Goal: Transaction & Acquisition: Purchase product/service

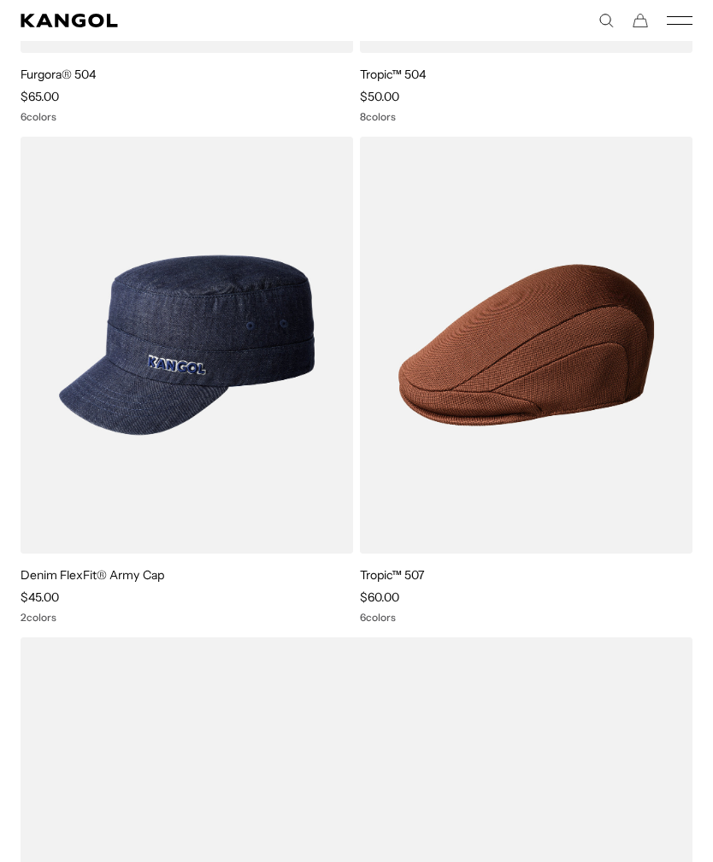
click at [0, 0] on img at bounding box center [0, 0] width 0 height 0
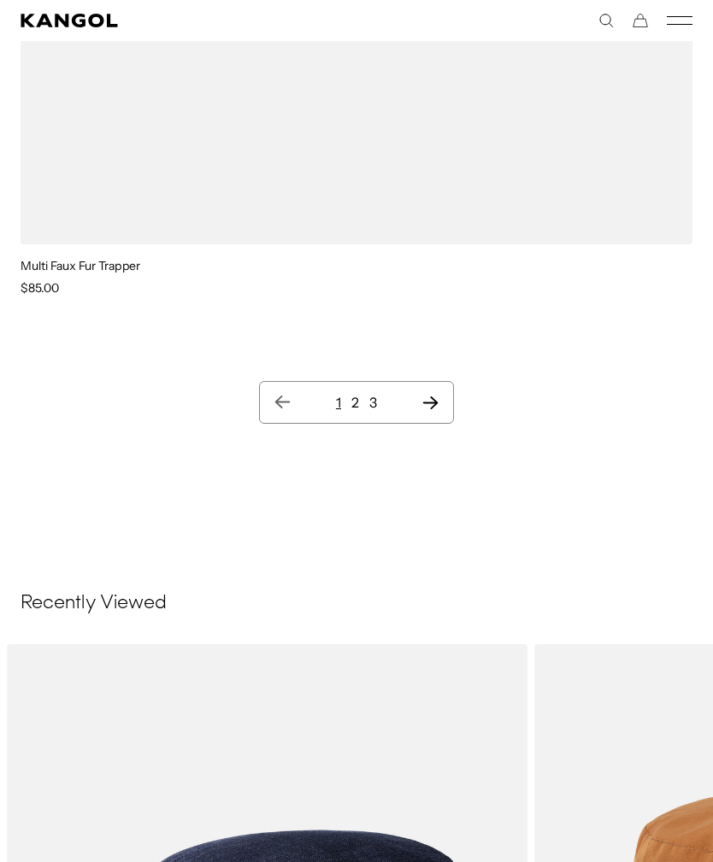
click at [439, 409] on icon "Next page" at bounding box center [430, 402] width 18 height 17
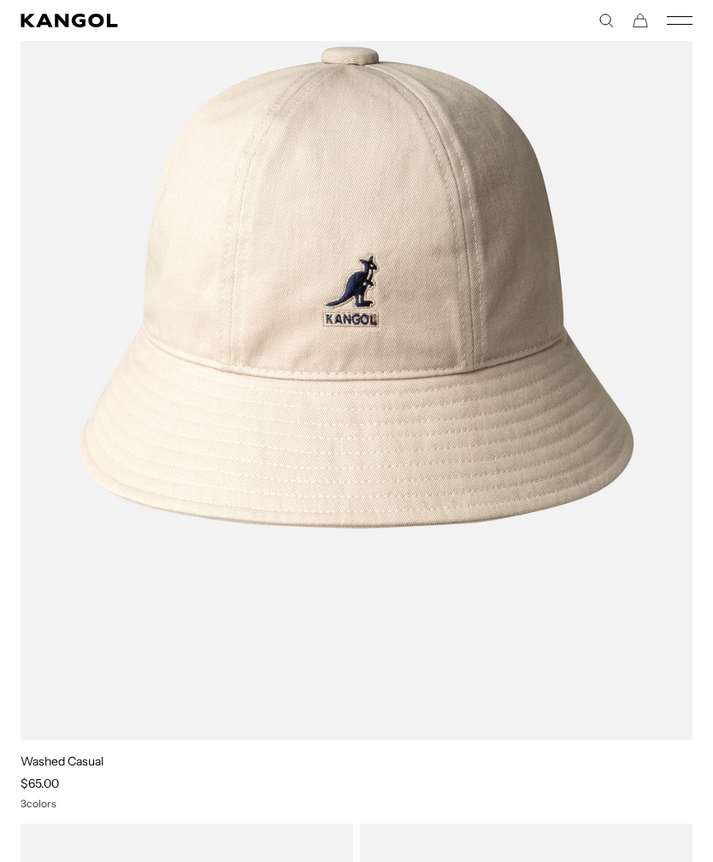
click at [0, 0] on img at bounding box center [0, 0] width 0 height 0
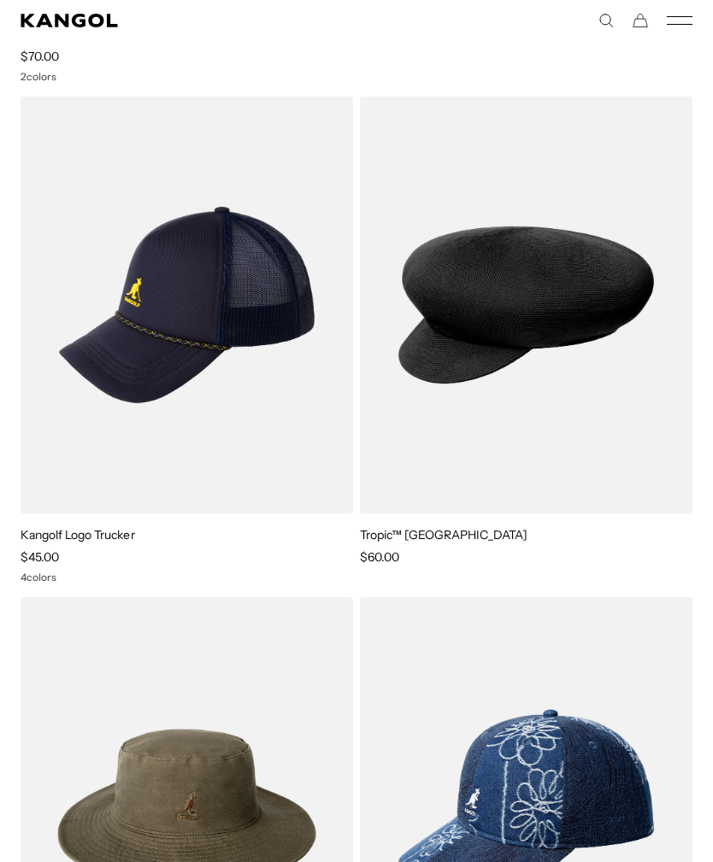
scroll to position [24266, 0]
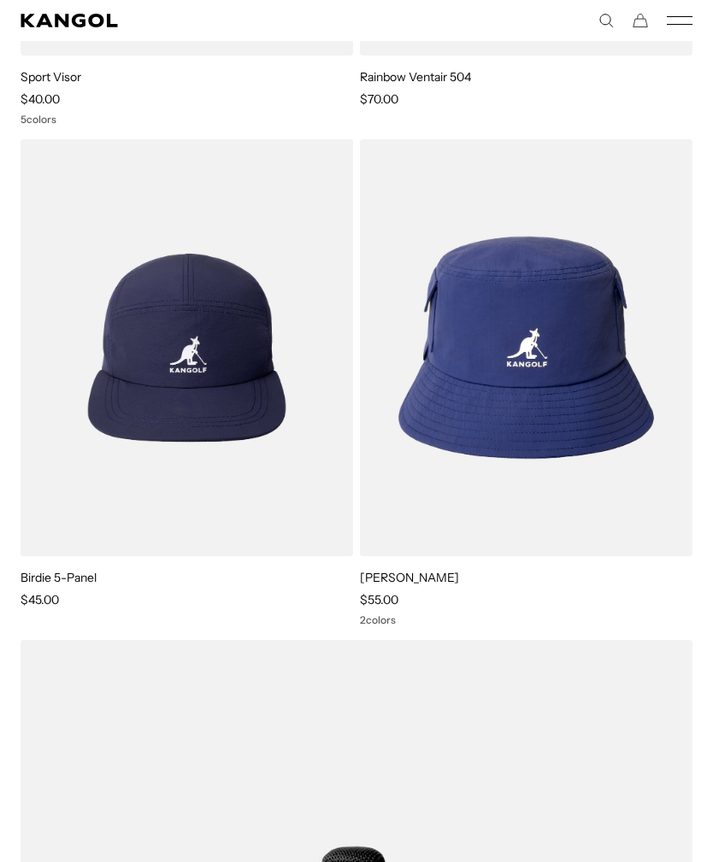
click at [0, 0] on img at bounding box center [0, 0] width 0 height 0
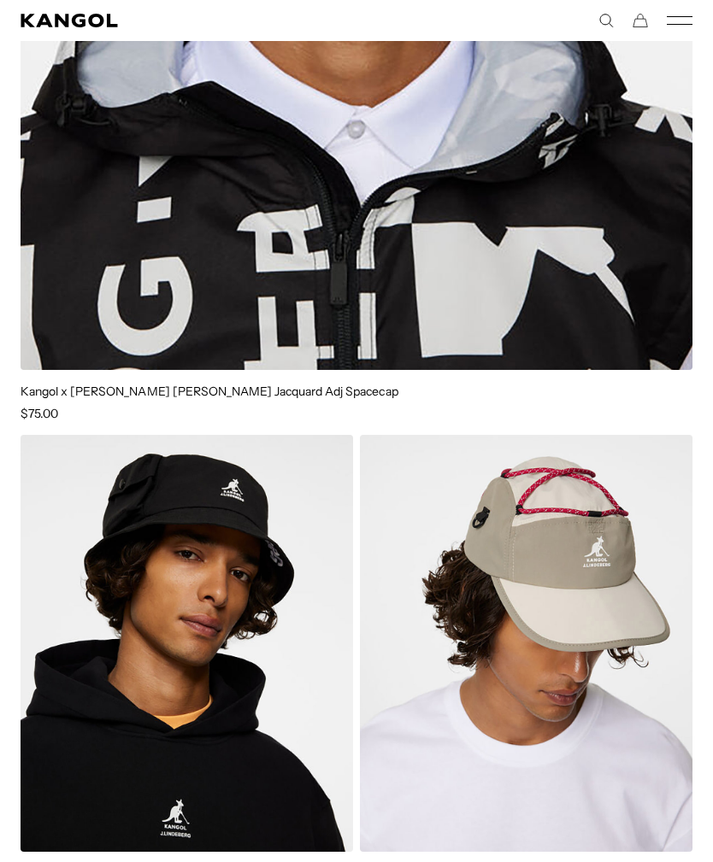
scroll to position [0, 0]
click at [680, 384] on h4 "Kangol x J.Lindeberg Cooper Jacquard Adj Spacecap" at bounding box center [357, 391] width 672 height 15
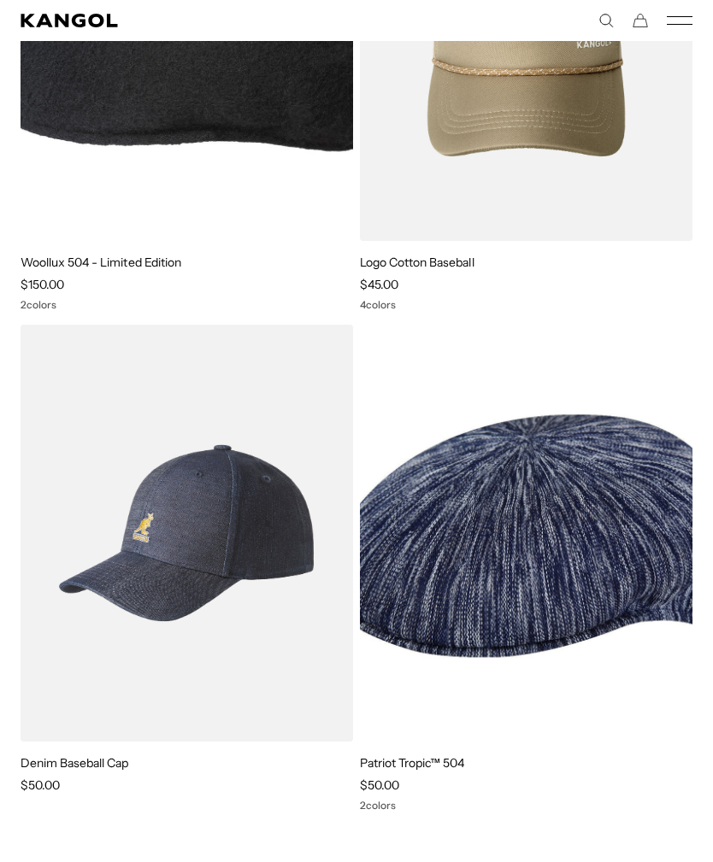
scroll to position [0, 352]
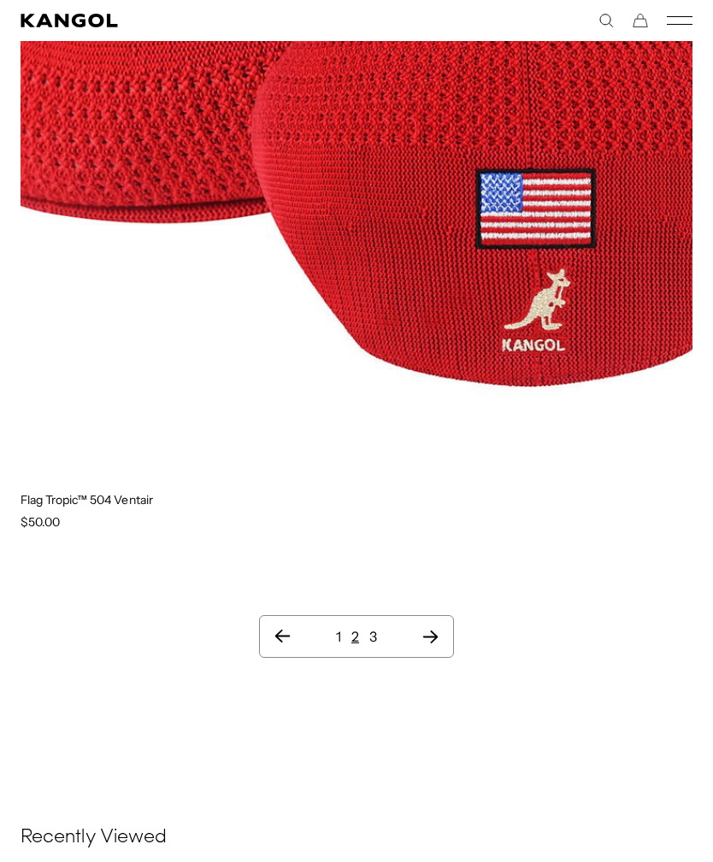
click at [426, 628] on icon "Next page" at bounding box center [430, 636] width 18 height 17
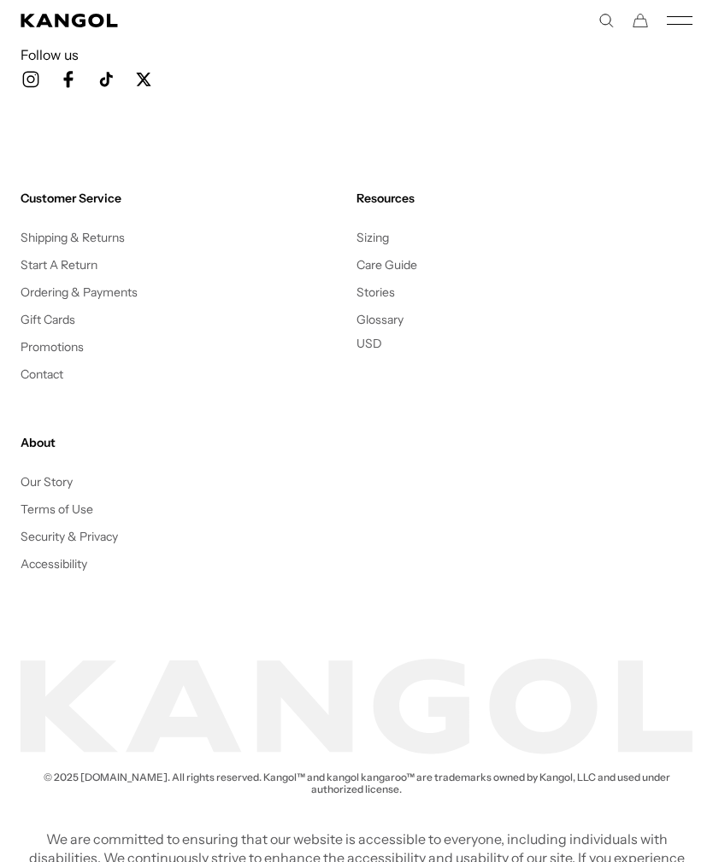
scroll to position [1572, 0]
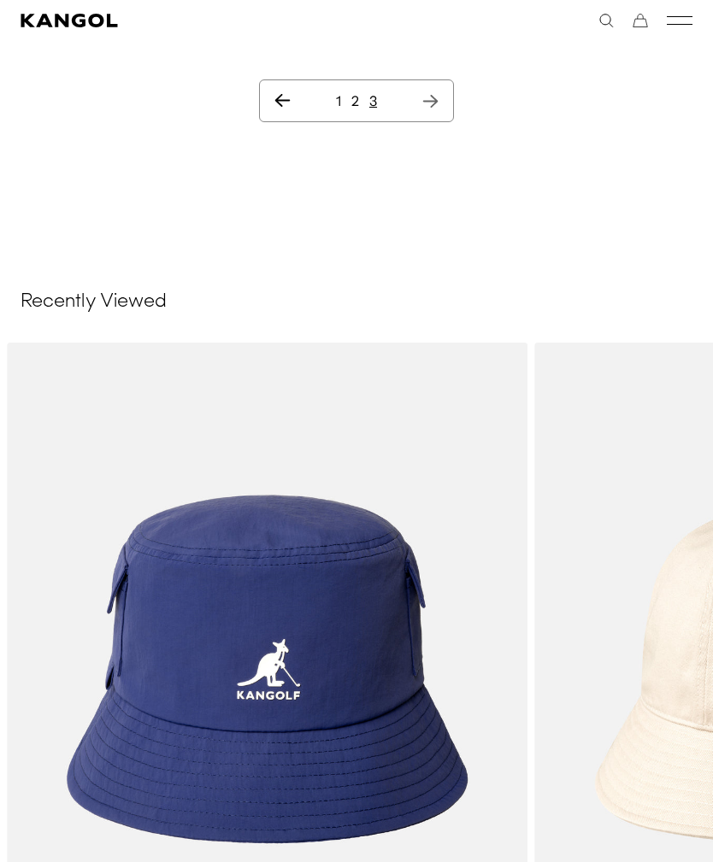
click at [0, 0] on img "2 of 5" at bounding box center [0, 0] width 0 height 0
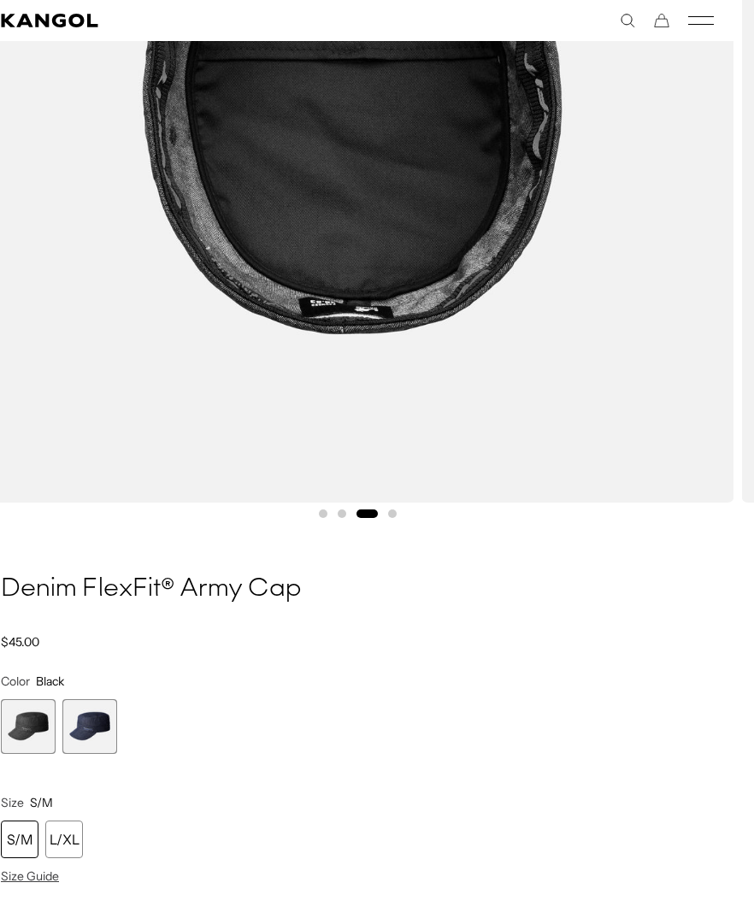
scroll to position [0, 352]
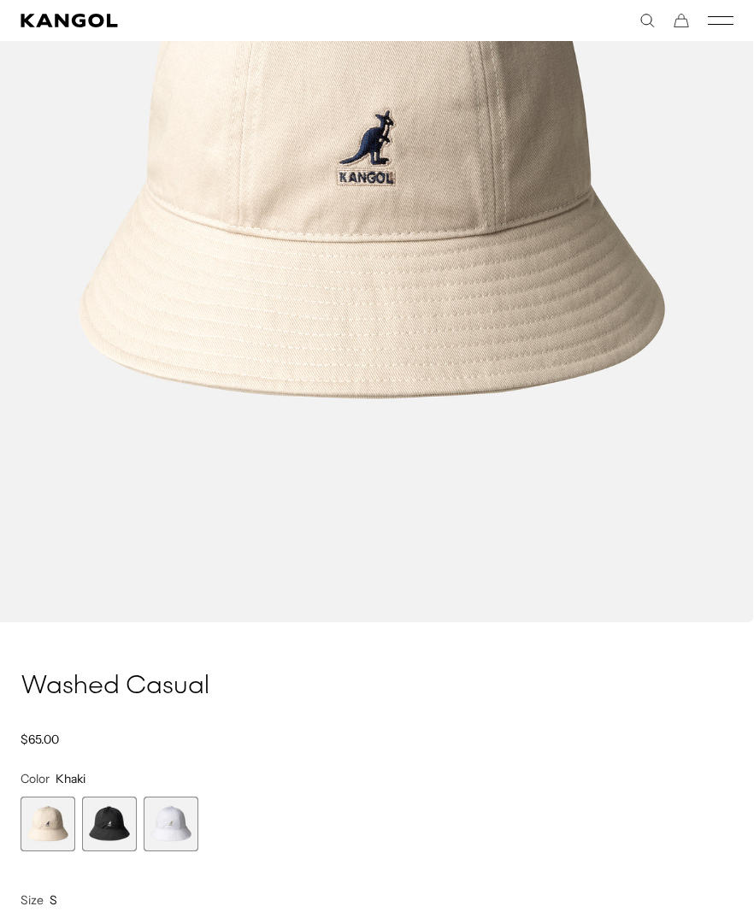
scroll to position [0, 352]
click at [109, 831] on span "2 of 3" at bounding box center [109, 823] width 55 height 55
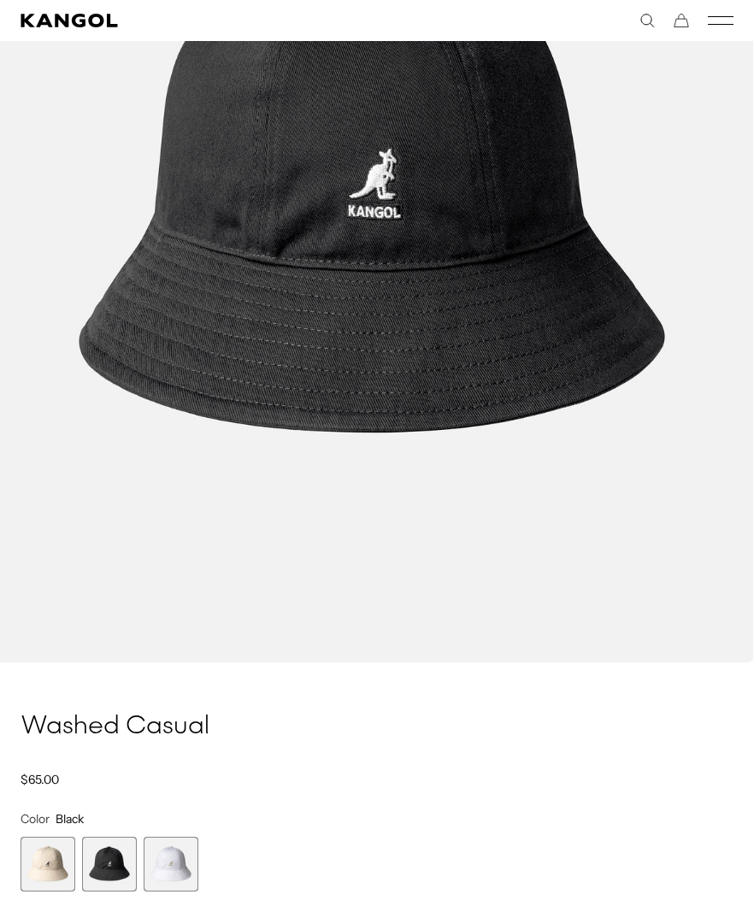
scroll to position [443, 0]
click at [170, 872] on span "3 of 3" at bounding box center [171, 863] width 55 height 55
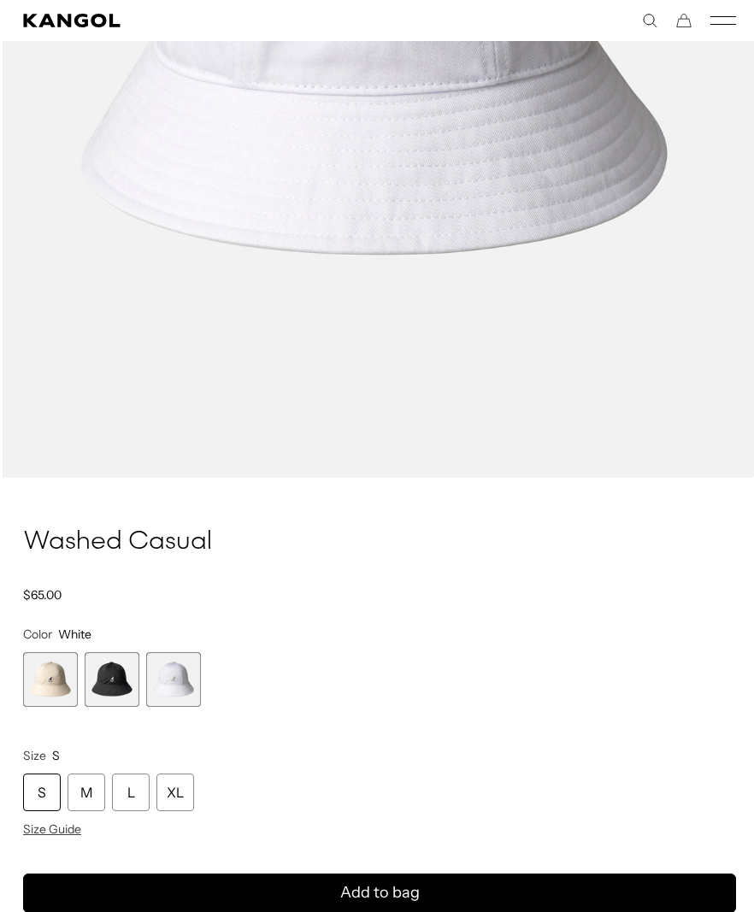
scroll to position [626, 0]
click at [64, 839] on product-info "Home / All Products / Washed Casual Washed Casual Regular price $65.00 Regular …" at bounding box center [377, 816] width 713 height 580
click at [81, 829] on div "Size Guide" at bounding box center [377, 828] width 713 height 15
click at [68, 839] on product-info "Home / All Products / Washed Casual Washed Casual Regular price $65.00 Regular …" at bounding box center [377, 816] width 713 height 580
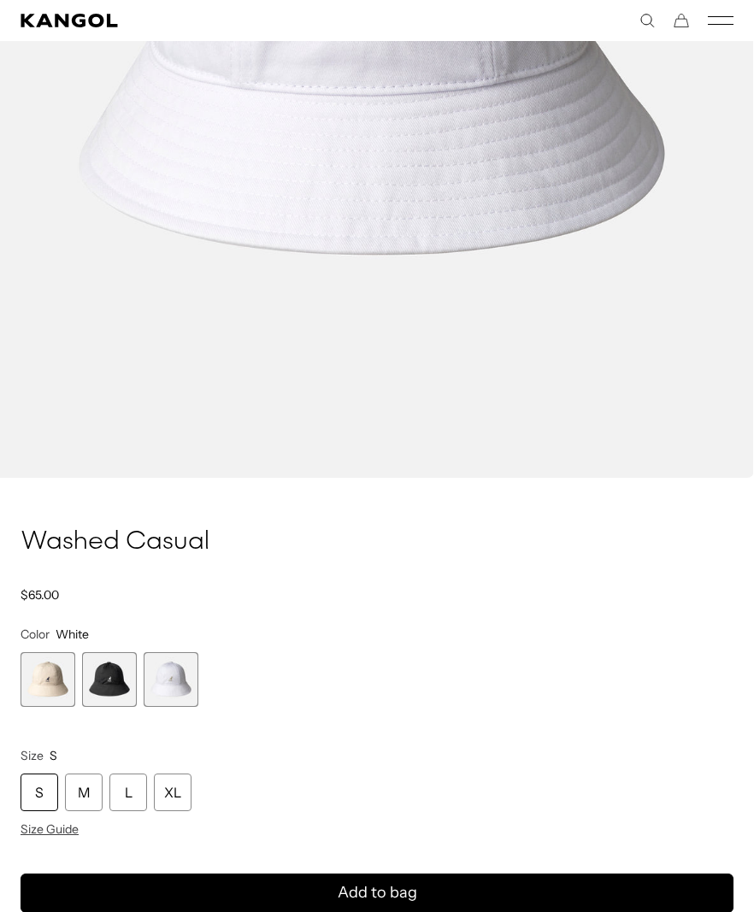
scroll to position [0, 352]
click at [62, 828] on span "Size Guide" at bounding box center [50, 828] width 58 height 15
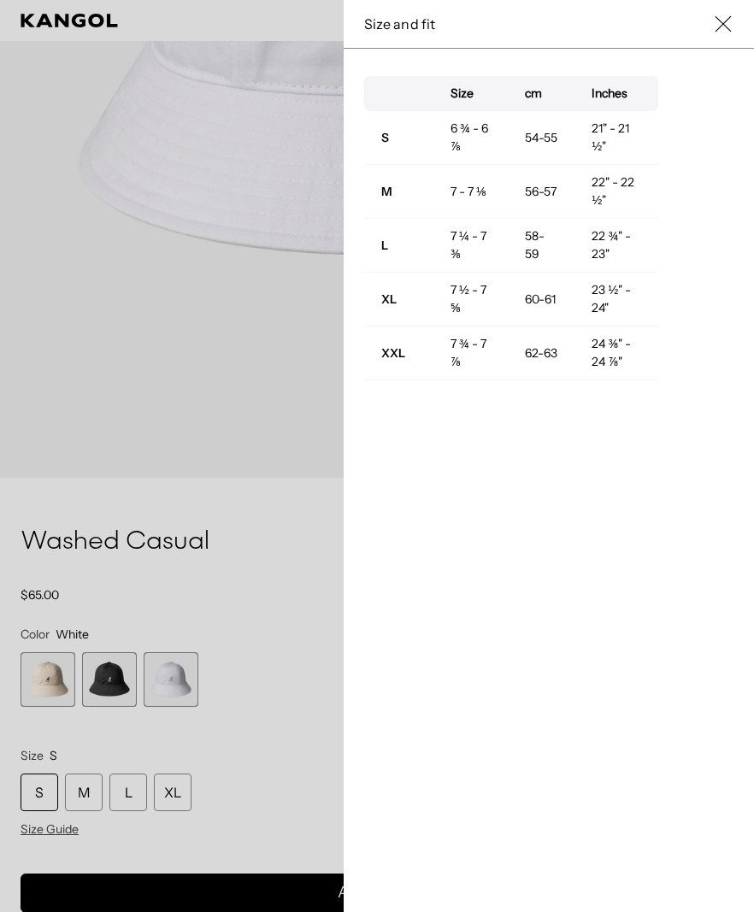
scroll to position [0, 0]
click at [725, 22] on icon at bounding box center [722, 23] width 17 height 17
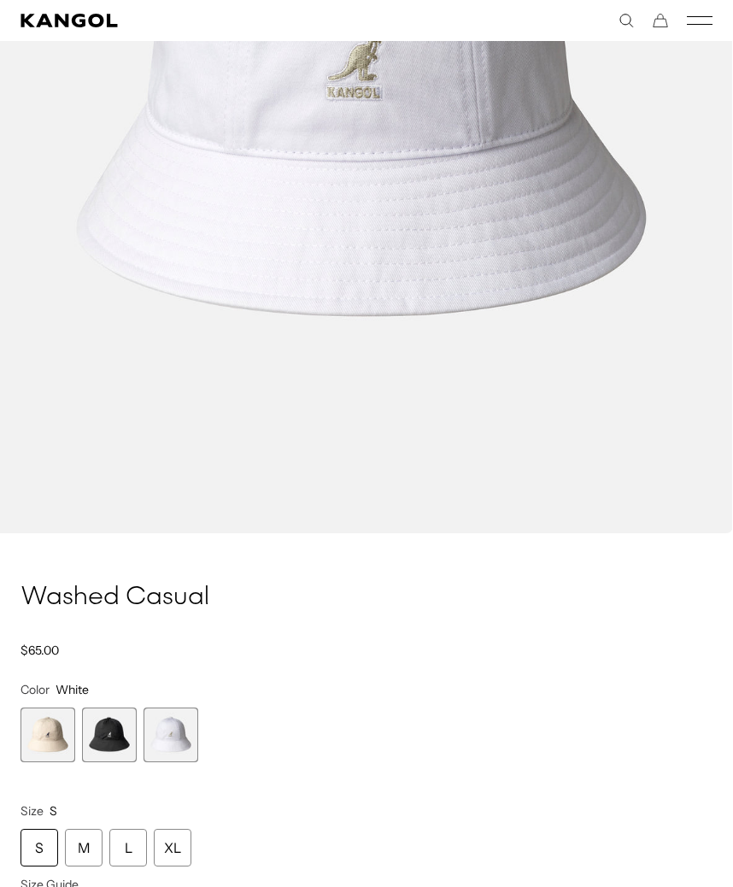
scroll to position [549, 0]
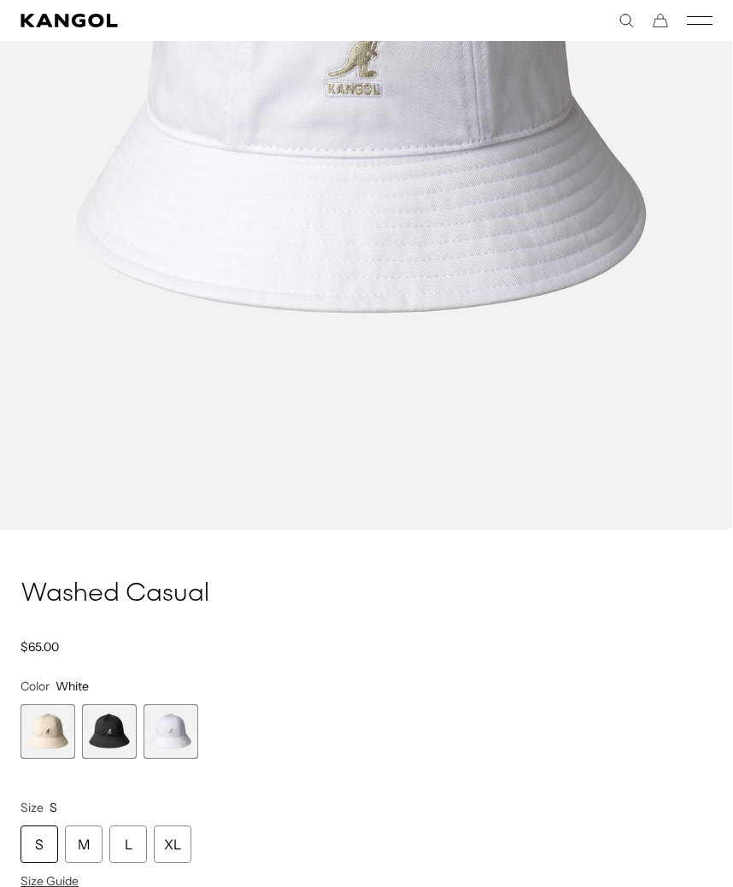
click at [117, 727] on span "2 of 3" at bounding box center [109, 731] width 55 height 55
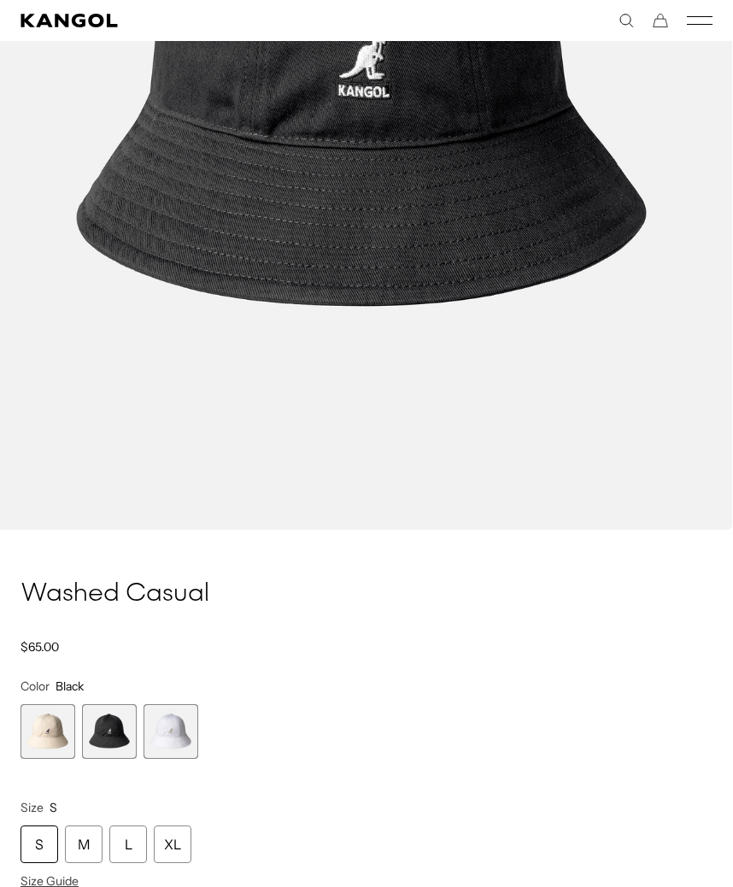
click at [186, 746] on span "3 of 3" at bounding box center [171, 731] width 55 height 55
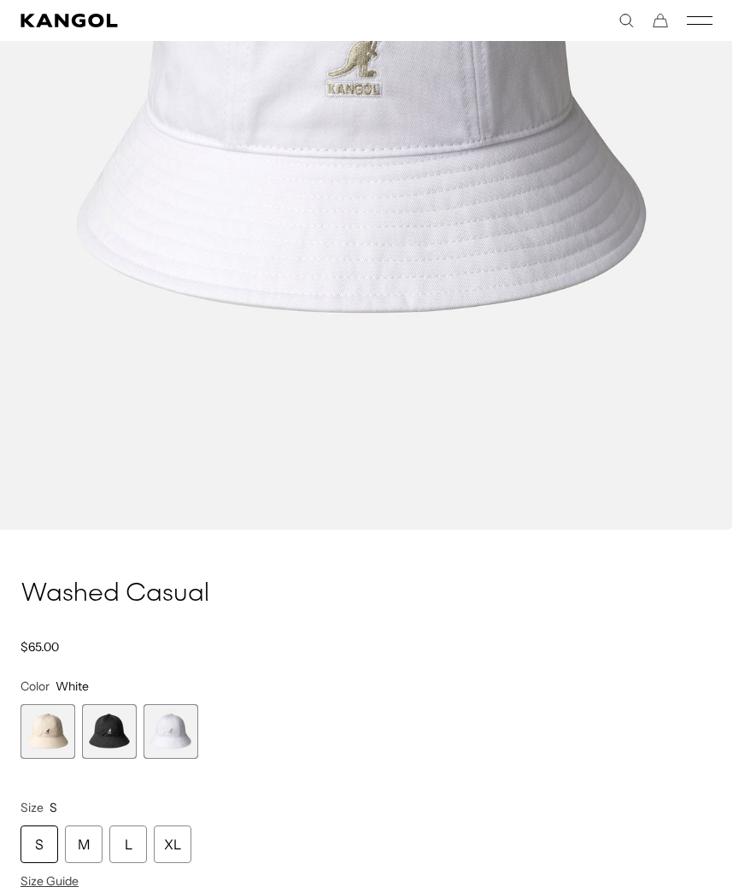
click at [43, 733] on span "1 of 3" at bounding box center [48, 731] width 55 height 55
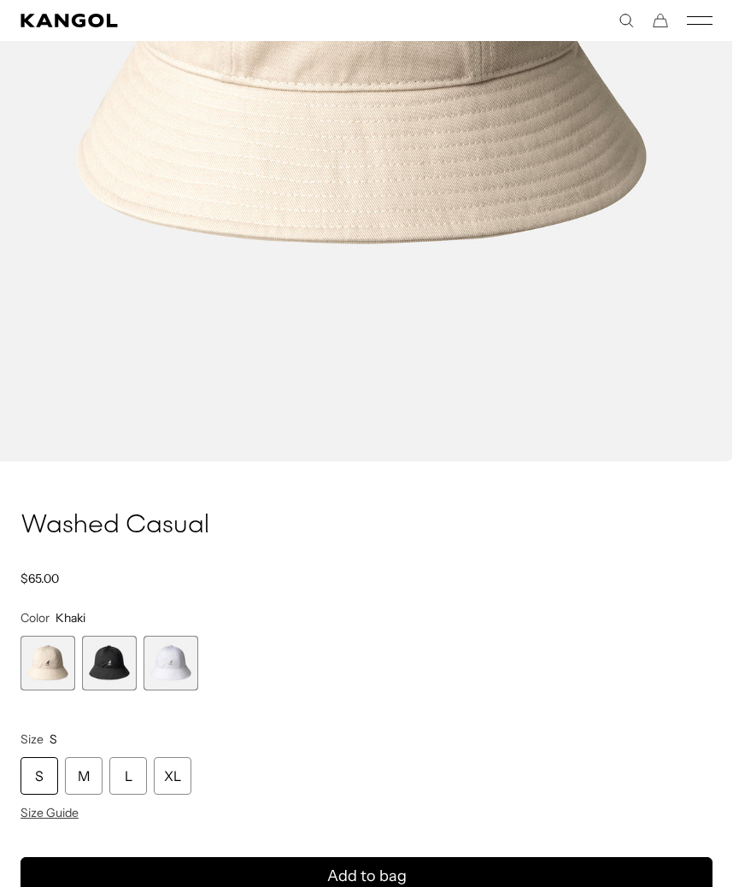
click at [174, 652] on span "3 of 3" at bounding box center [171, 663] width 55 height 55
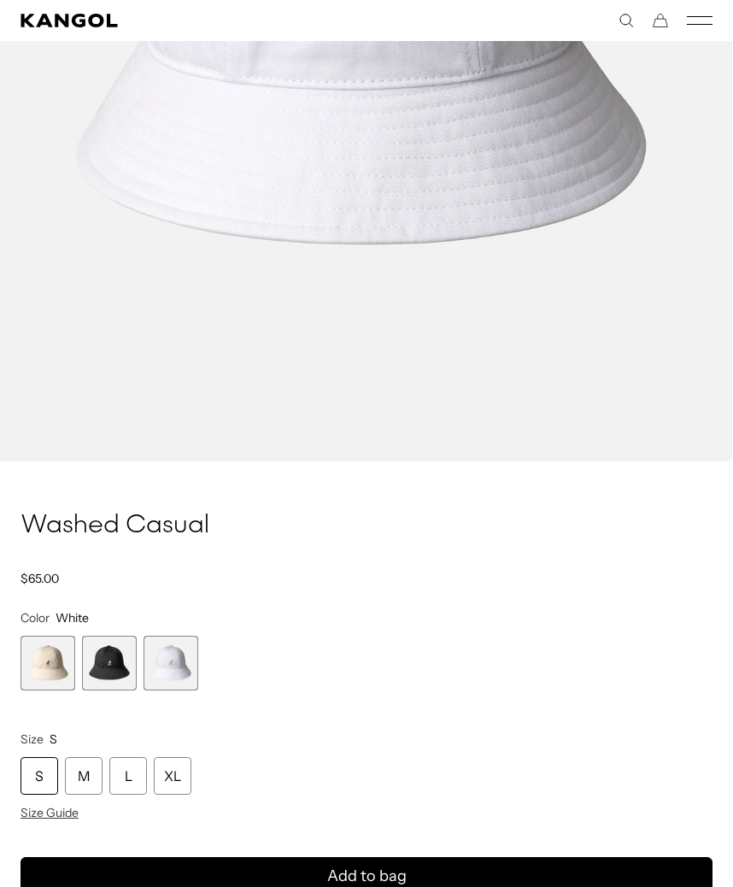
click at [41, 772] on div "S" at bounding box center [40, 776] width 38 height 38
click at [379, 877] on icon "submit" at bounding box center [367, 876] width 25 height 25
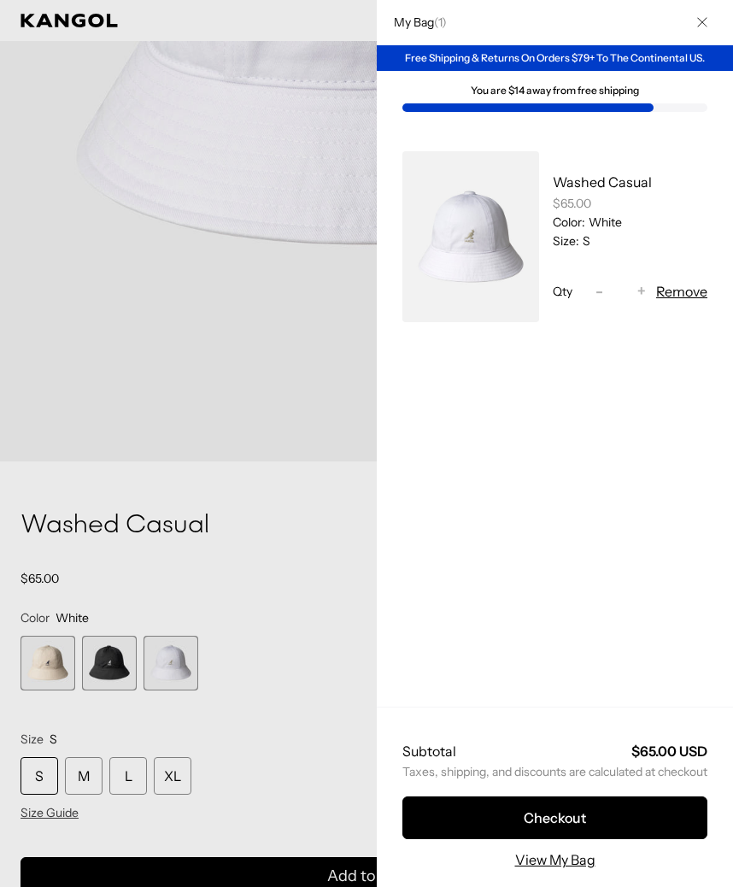
click at [699, 39] on button "Close" at bounding box center [702, 22] width 44 height 44
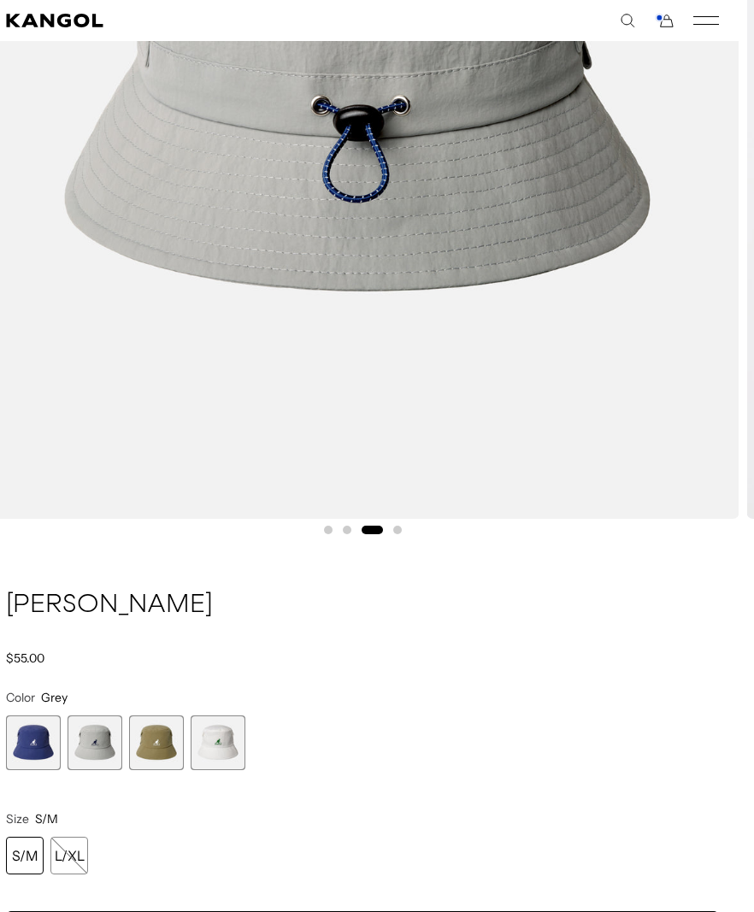
scroll to position [590, 15]
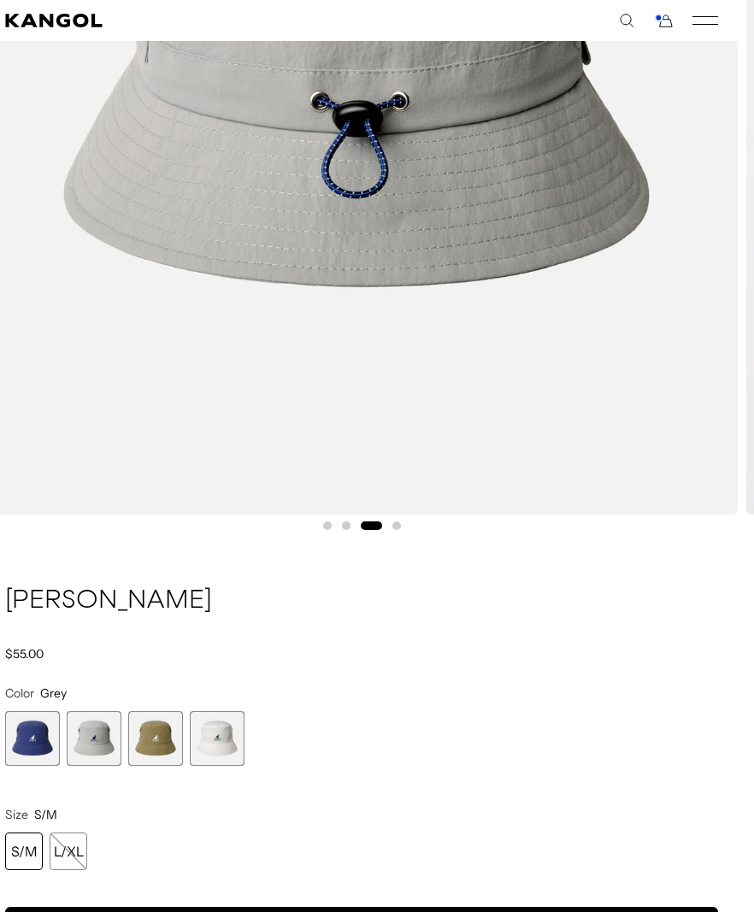
click at [153, 774] on variant-selects "Color Grey Previous Next Blue Variant sold out or unavailable Grey Variant sold…" at bounding box center [361, 777] width 713 height 185
click at [161, 765] on span "3 of 4" at bounding box center [155, 738] width 55 height 55
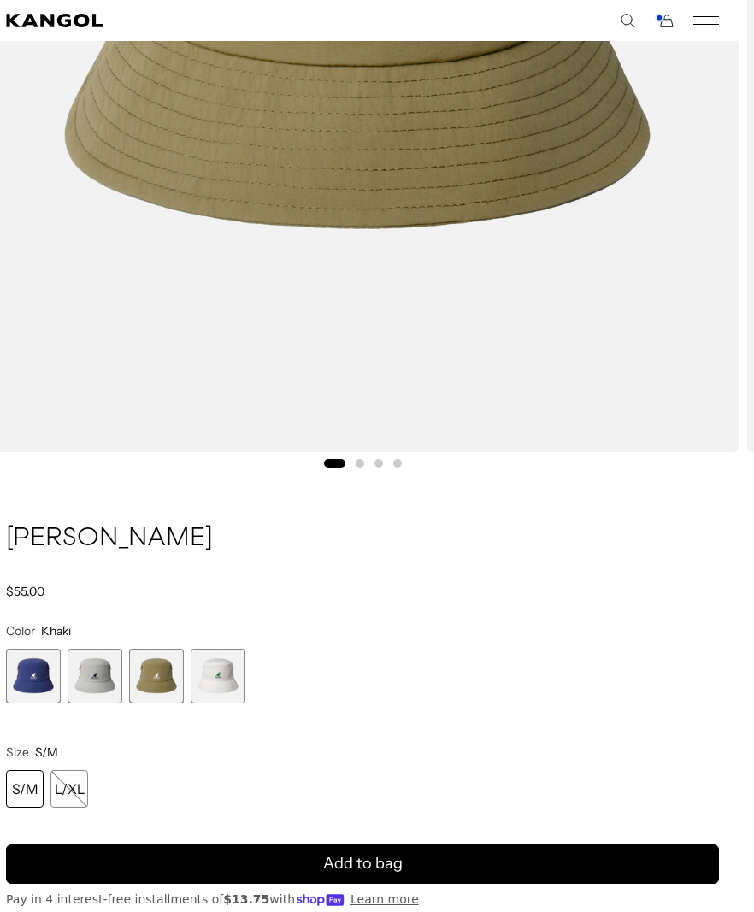
scroll to position [652, 15]
click at [24, 806] on div "S/M" at bounding box center [24, 789] width 38 height 38
click at [28, 796] on div "S/M" at bounding box center [24, 789] width 38 height 38
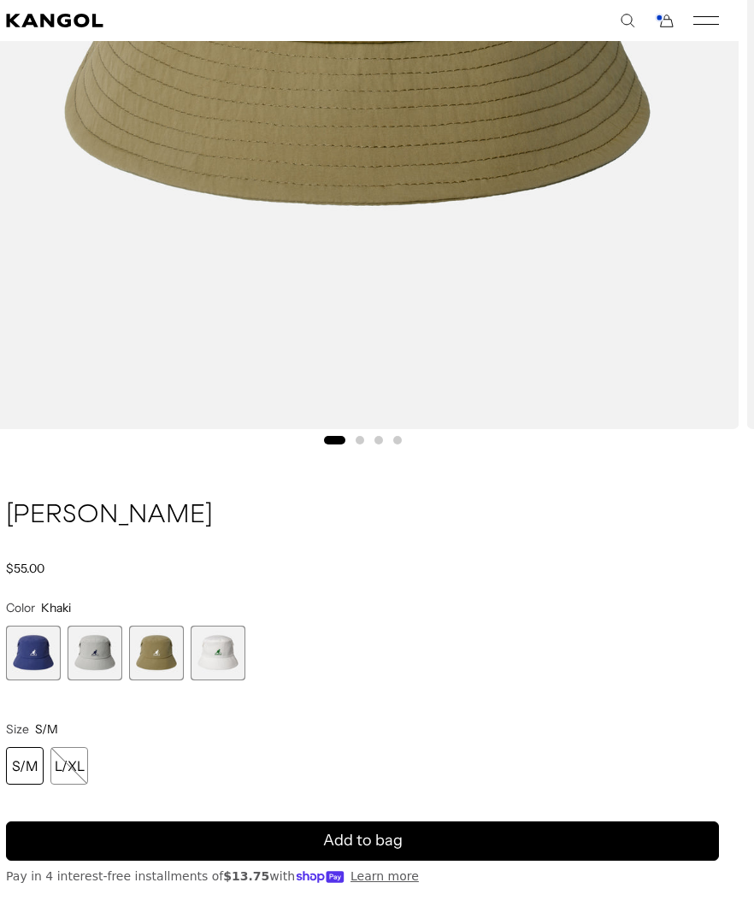
scroll to position [678, 15]
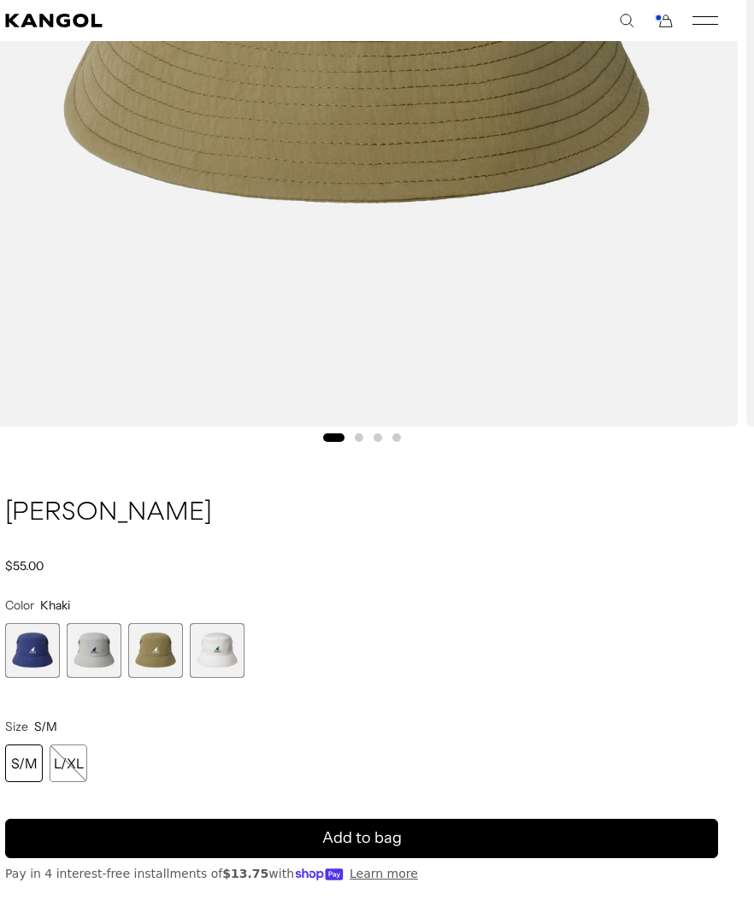
click at [480, 839] on button "Add to bag" at bounding box center [361, 838] width 713 height 39
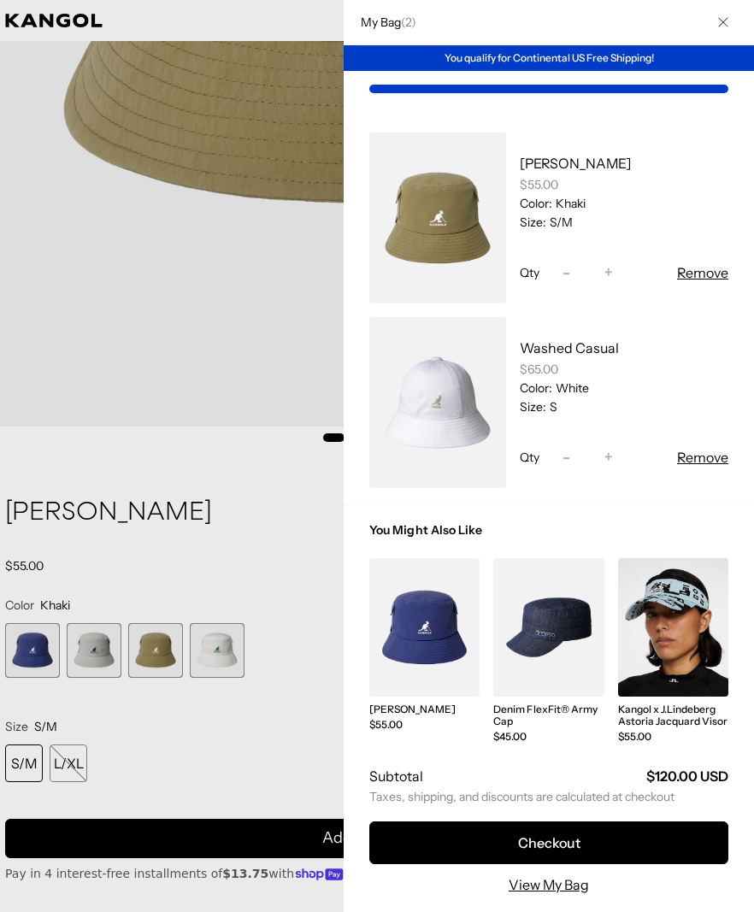
scroll to position [0, 352]
click at [277, 543] on div at bounding box center [377, 456] width 754 height 912
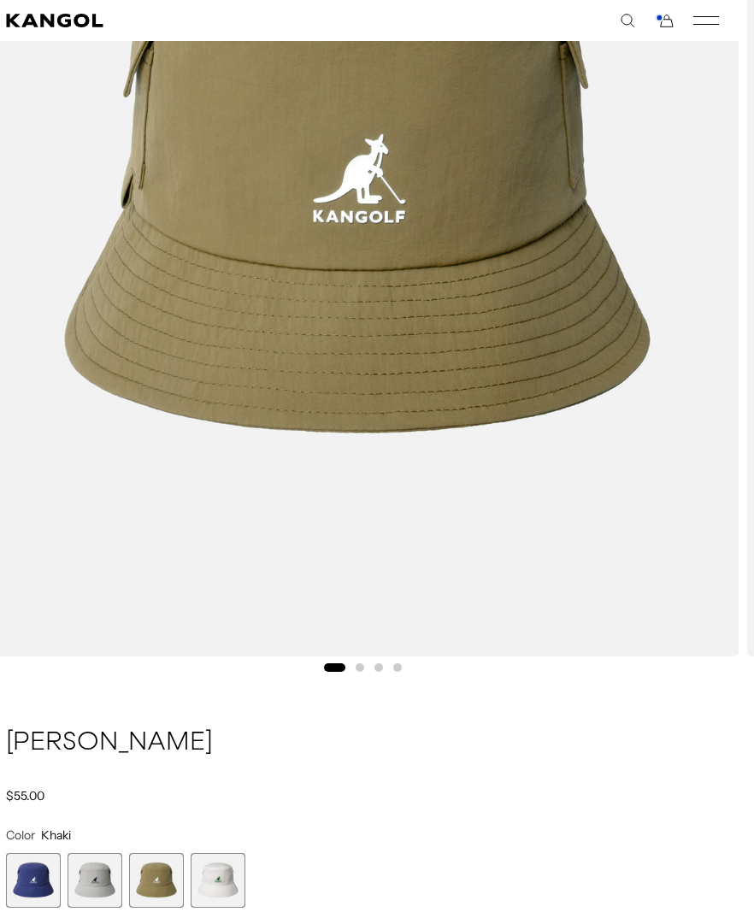
scroll to position [414, 15]
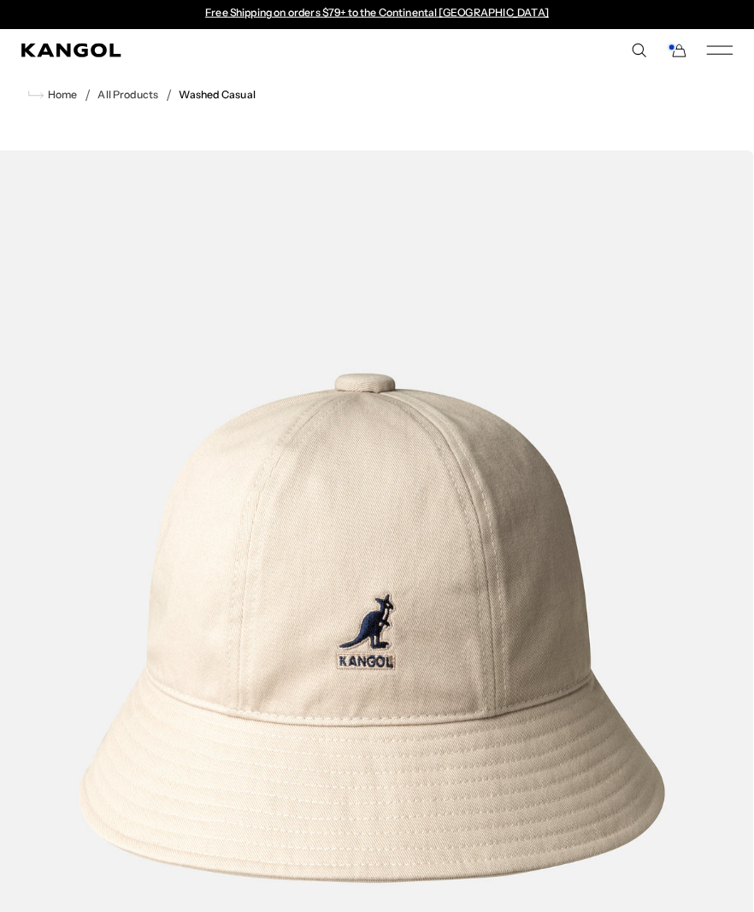
scroll to position [4, 0]
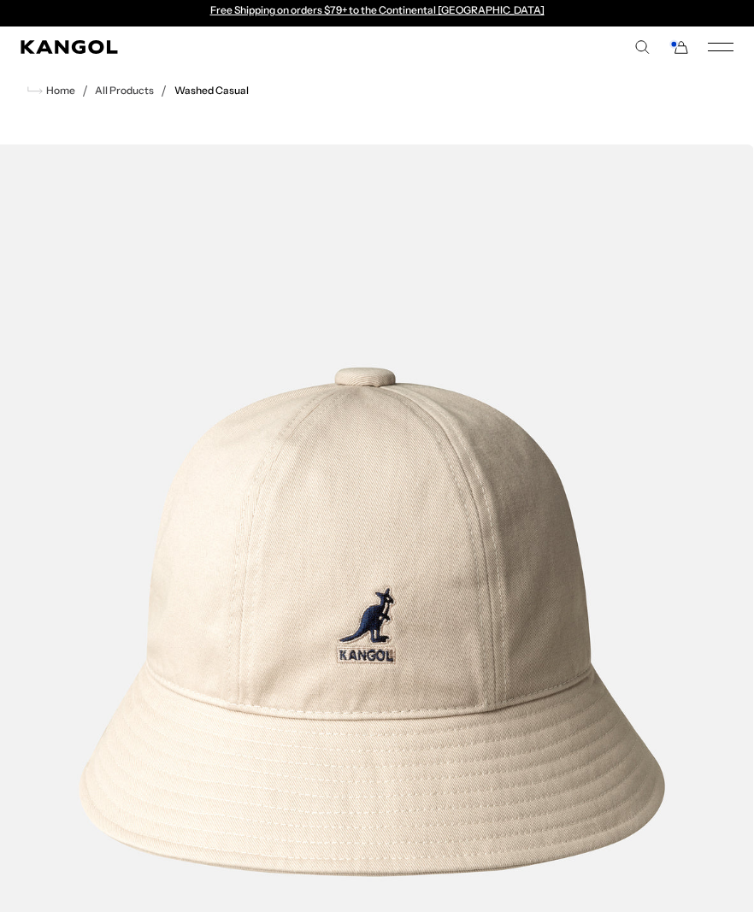
click at [697, 50] on div "Search here USD USD EUR" at bounding box center [555, 46] width 356 height 15
click at [726, 40] on icon "Mobile Menu" at bounding box center [721, 46] width 26 height 15
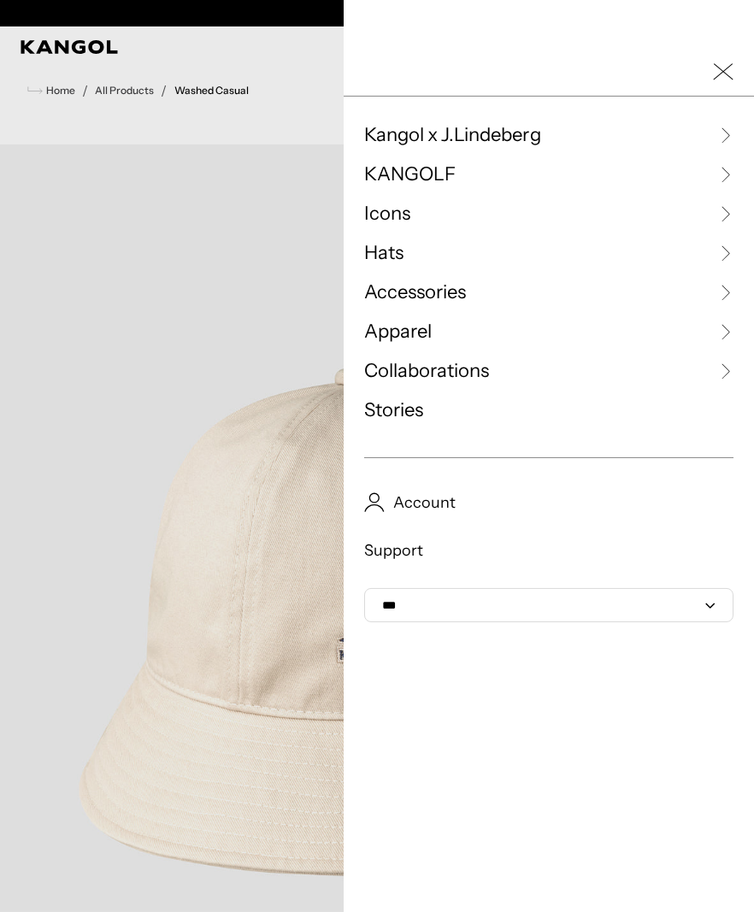
scroll to position [0, 0]
click at [717, 209] on icon at bounding box center [724, 213] width 17 height 17
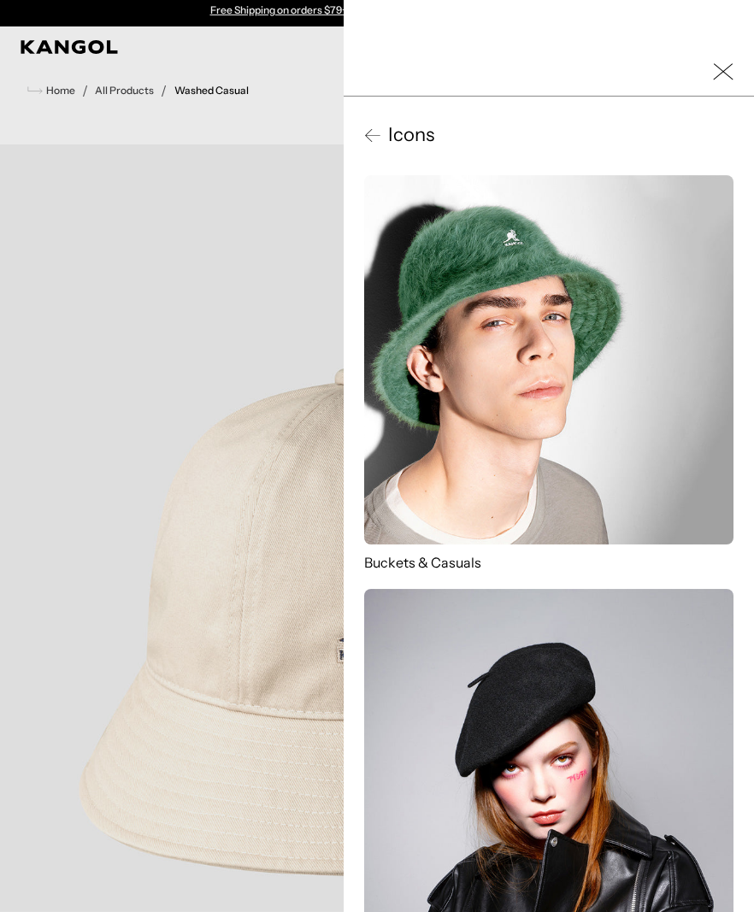
click at [644, 394] on img at bounding box center [548, 359] width 369 height 369
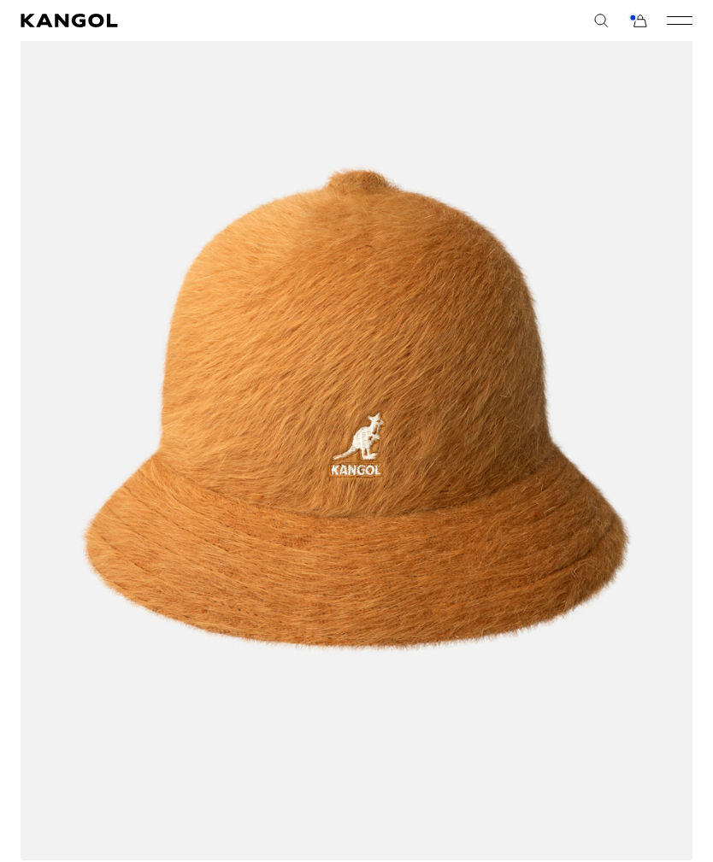
click at [0, 0] on img at bounding box center [0, 0] width 0 height 0
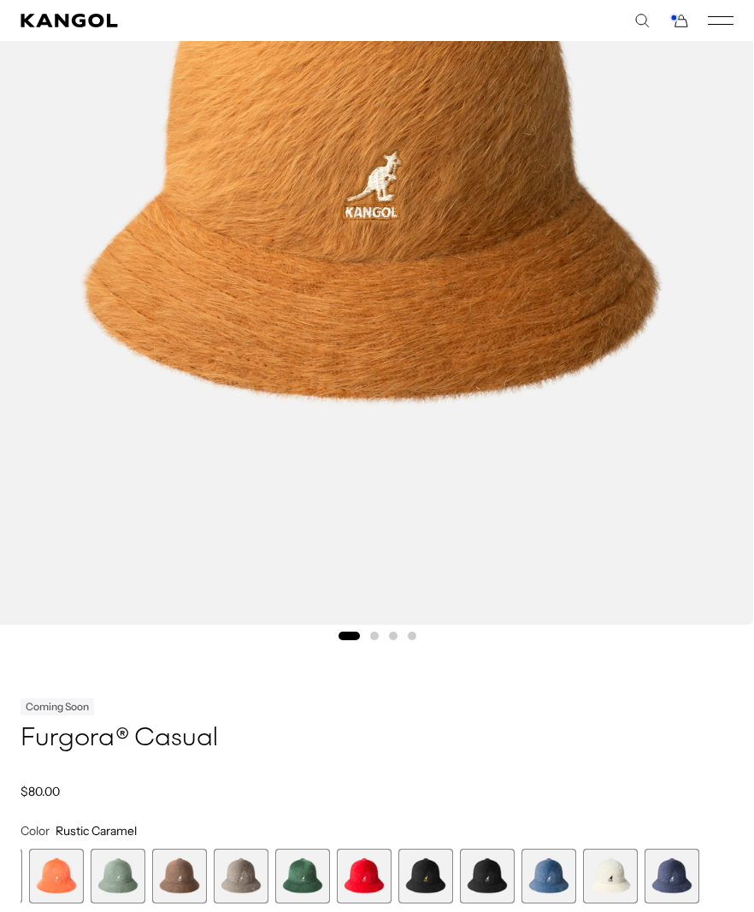
click at [602, 884] on span "11 of 12" at bounding box center [610, 876] width 55 height 55
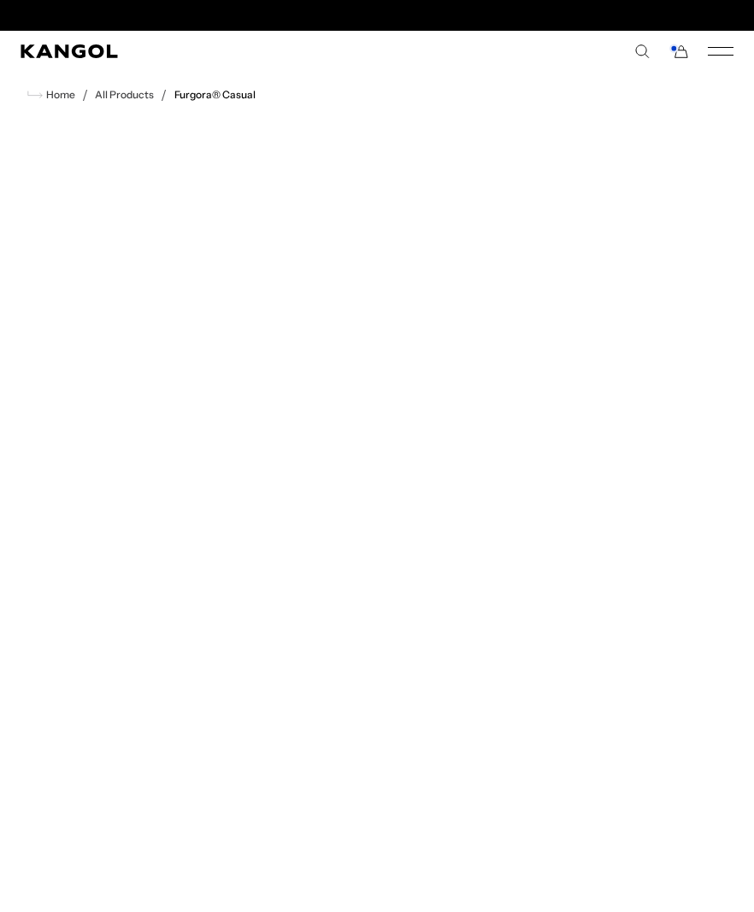
scroll to position [0, 352]
